Goal: Navigation & Orientation: Find specific page/section

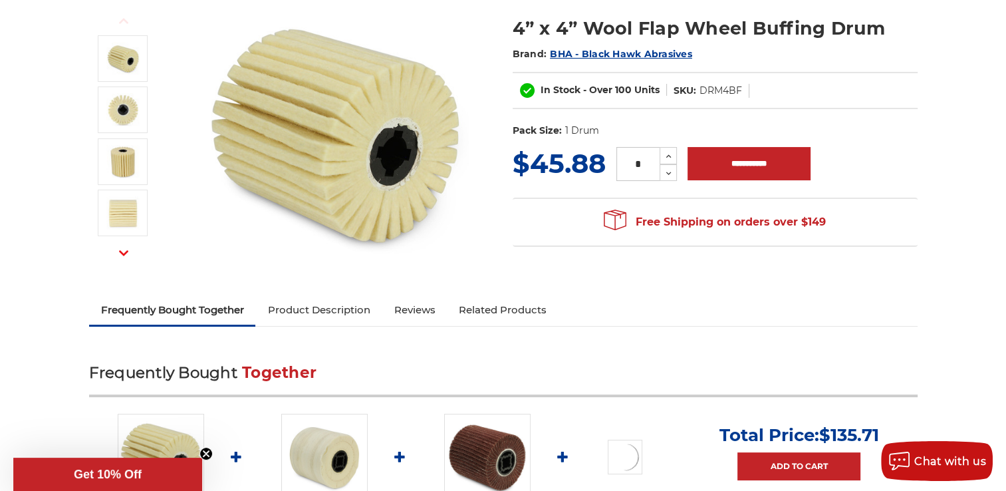
scroll to position [332, 0]
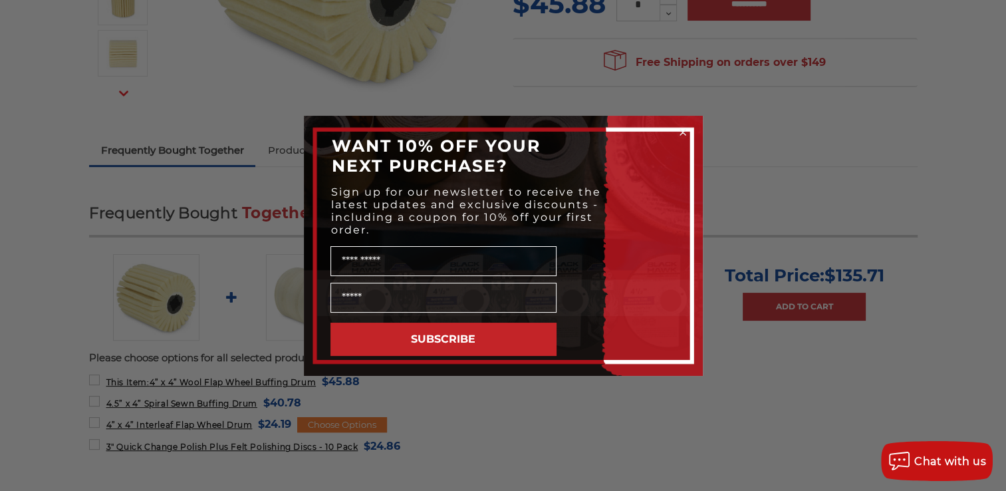
click at [679, 130] on circle "Close dialog" at bounding box center [682, 132] width 13 height 13
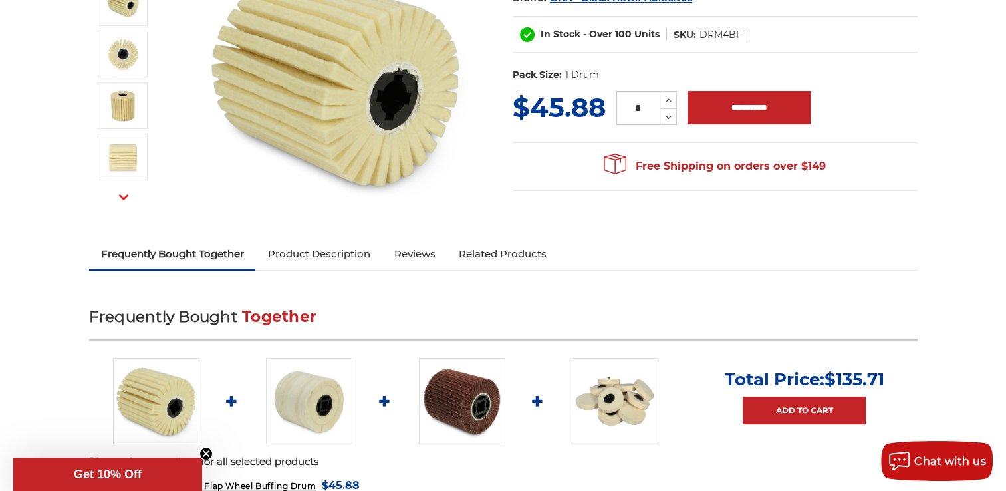
scroll to position [0, 0]
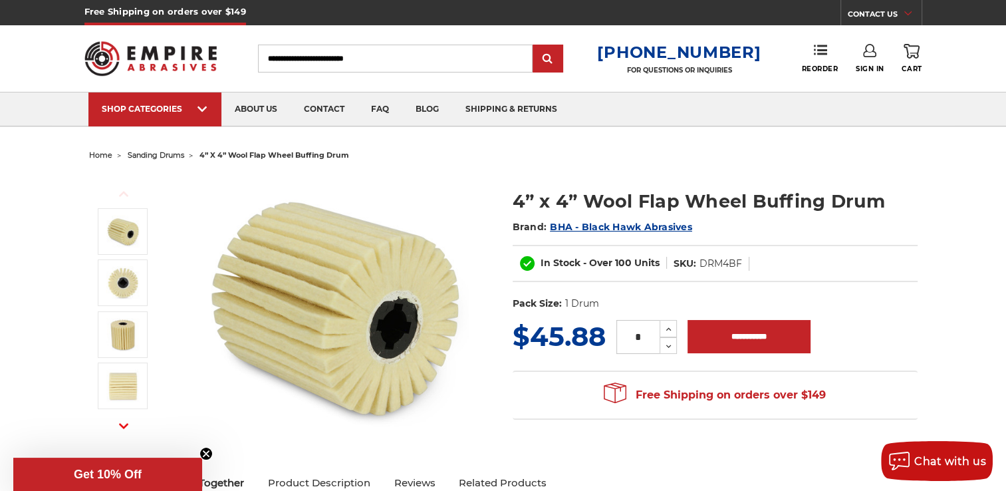
click at [169, 157] on span "sanding drums" at bounding box center [156, 154] width 56 height 9
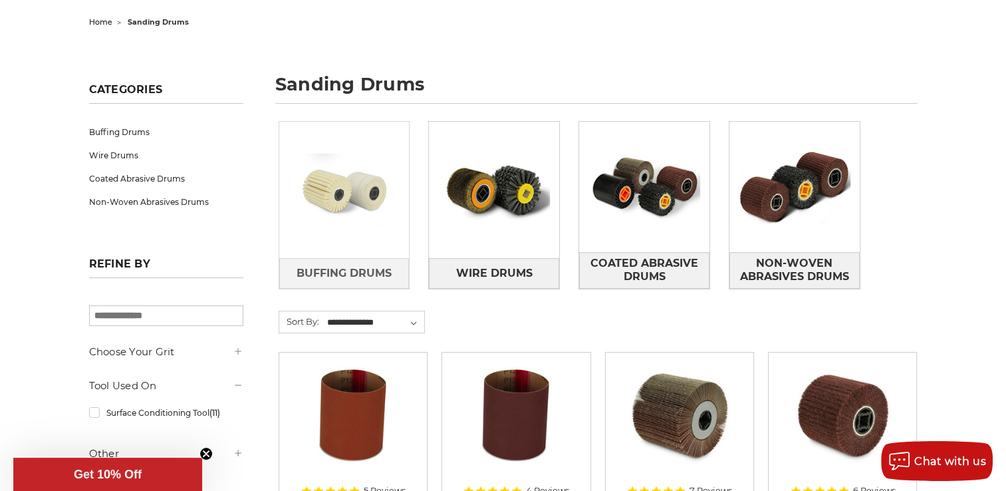
click at [387, 243] on link at bounding box center [344, 190] width 130 height 136
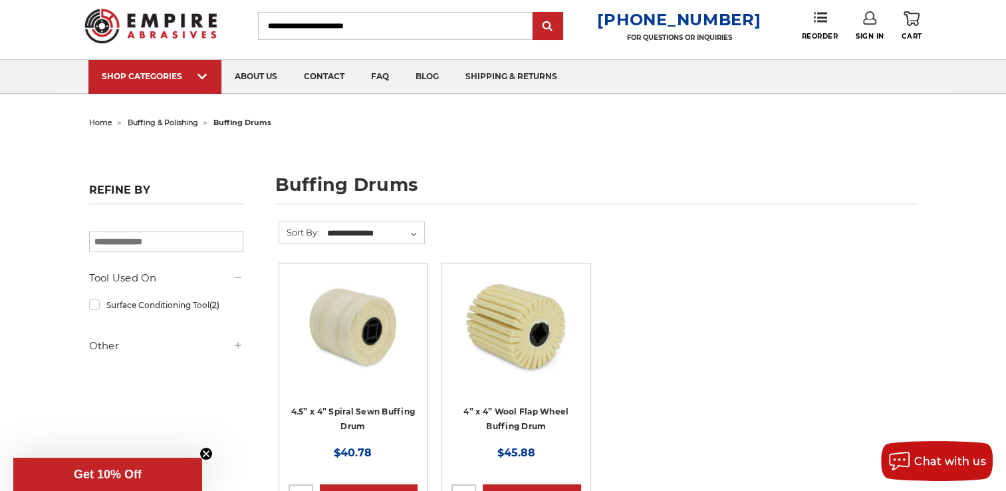
scroll to position [66, 0]
